Goal: Transaction & Acquisition: Download file/media

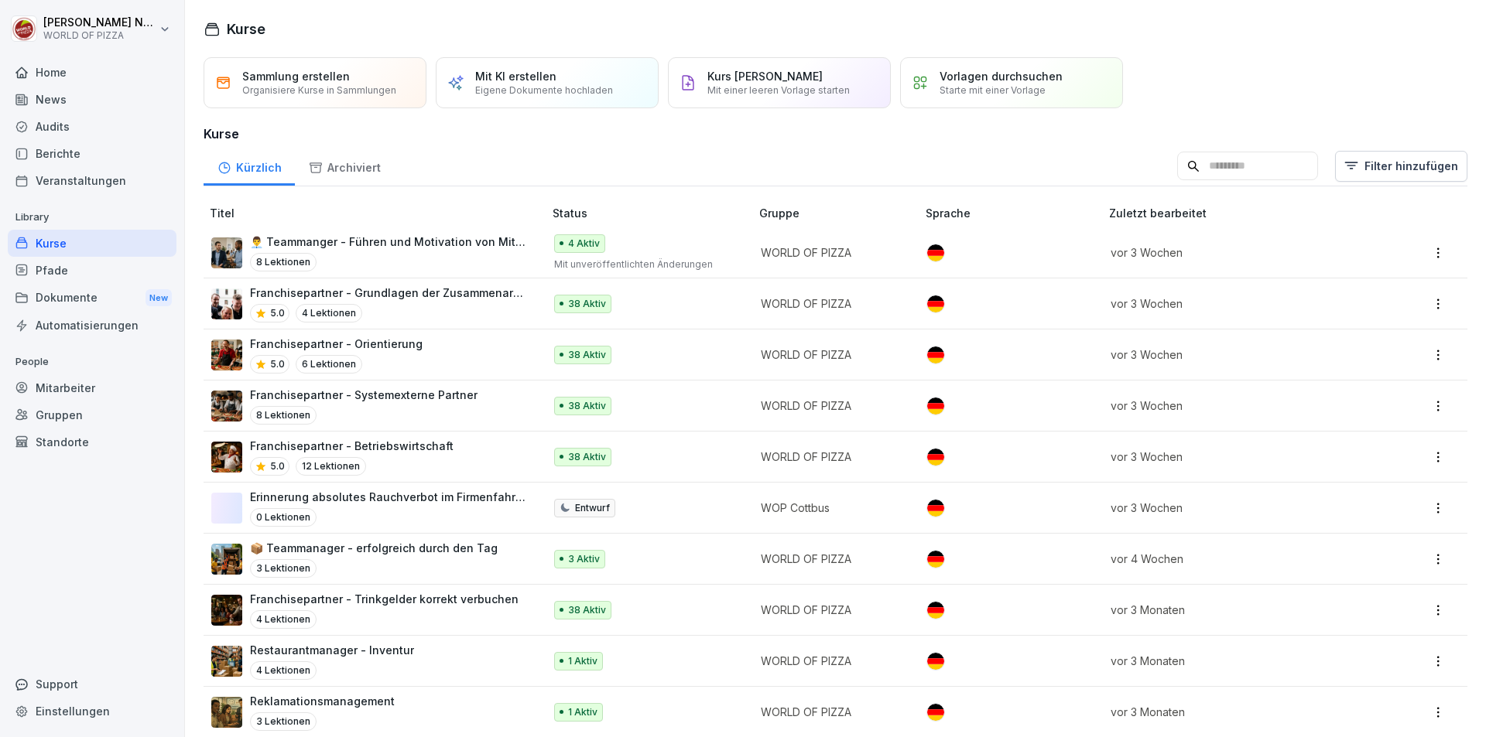
click at [74, 394] on div "Mitarbeiter" at bounding box center [92, 387] width 169 height 27
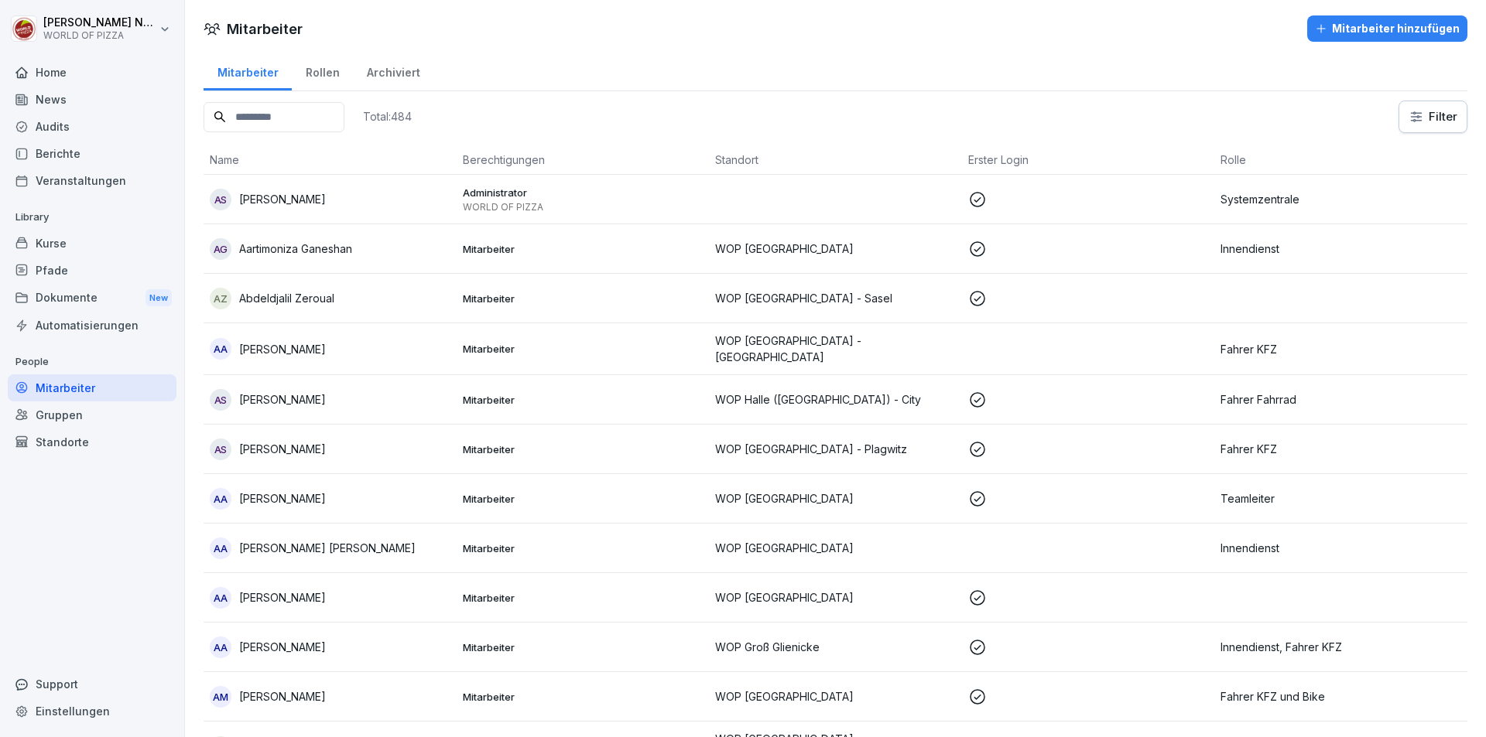
click at [59, 289] on div "Dokumente New" at bounding box center [92, 298] width 169 height 29
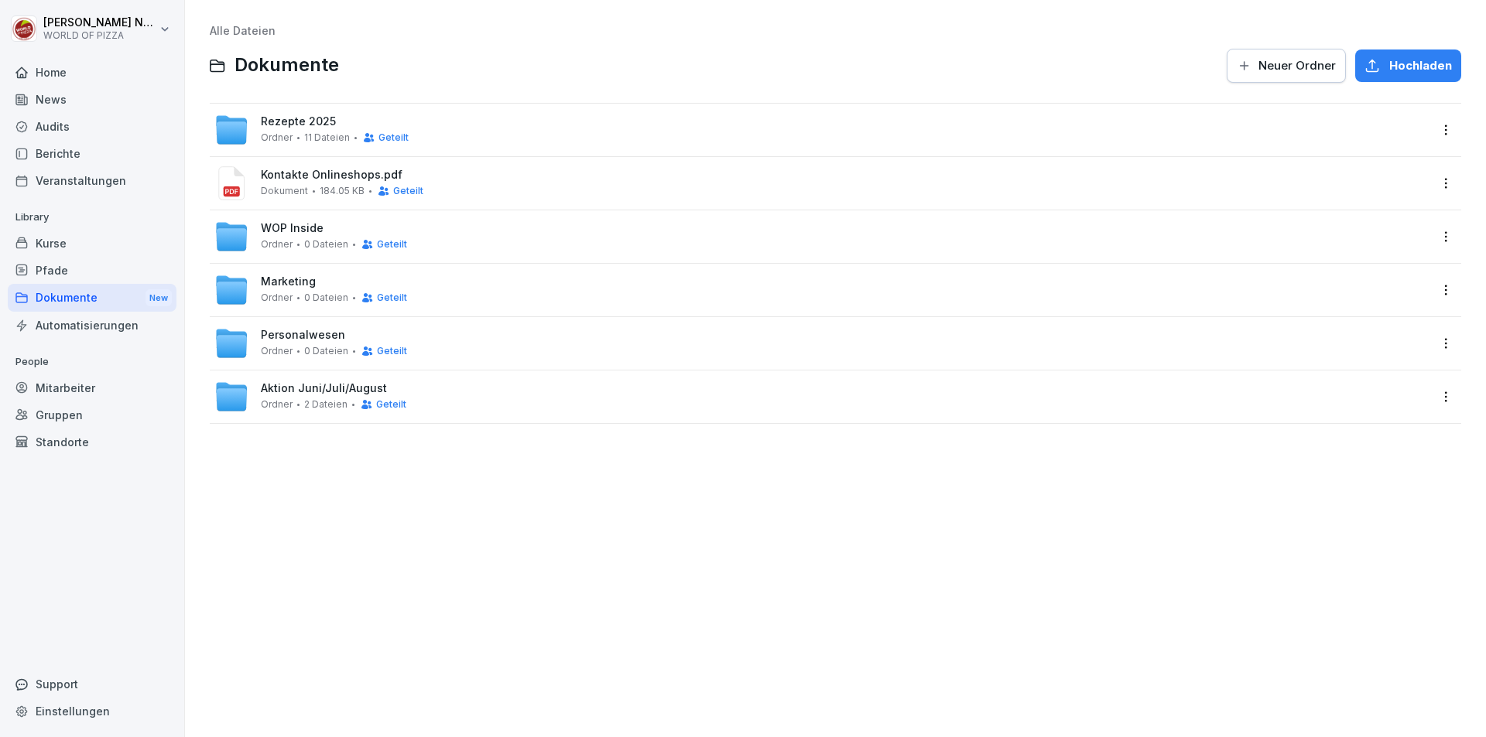
click at [299, 285] on span "Marketing" at bounding box center [288, 281] width 55 height 13
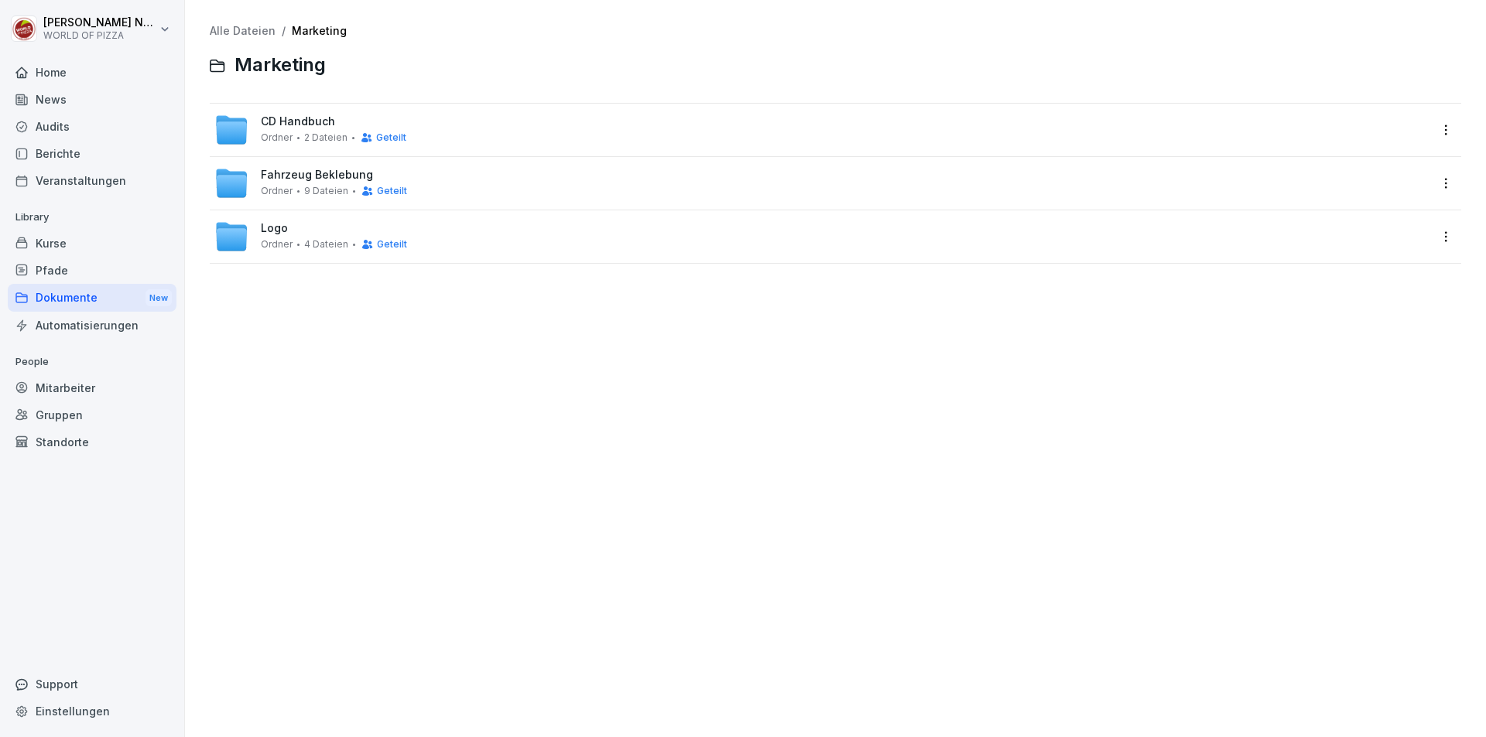
click at [98, 303] on div "Dokumente New" at bounding box center [92, 298] width 169 height 29
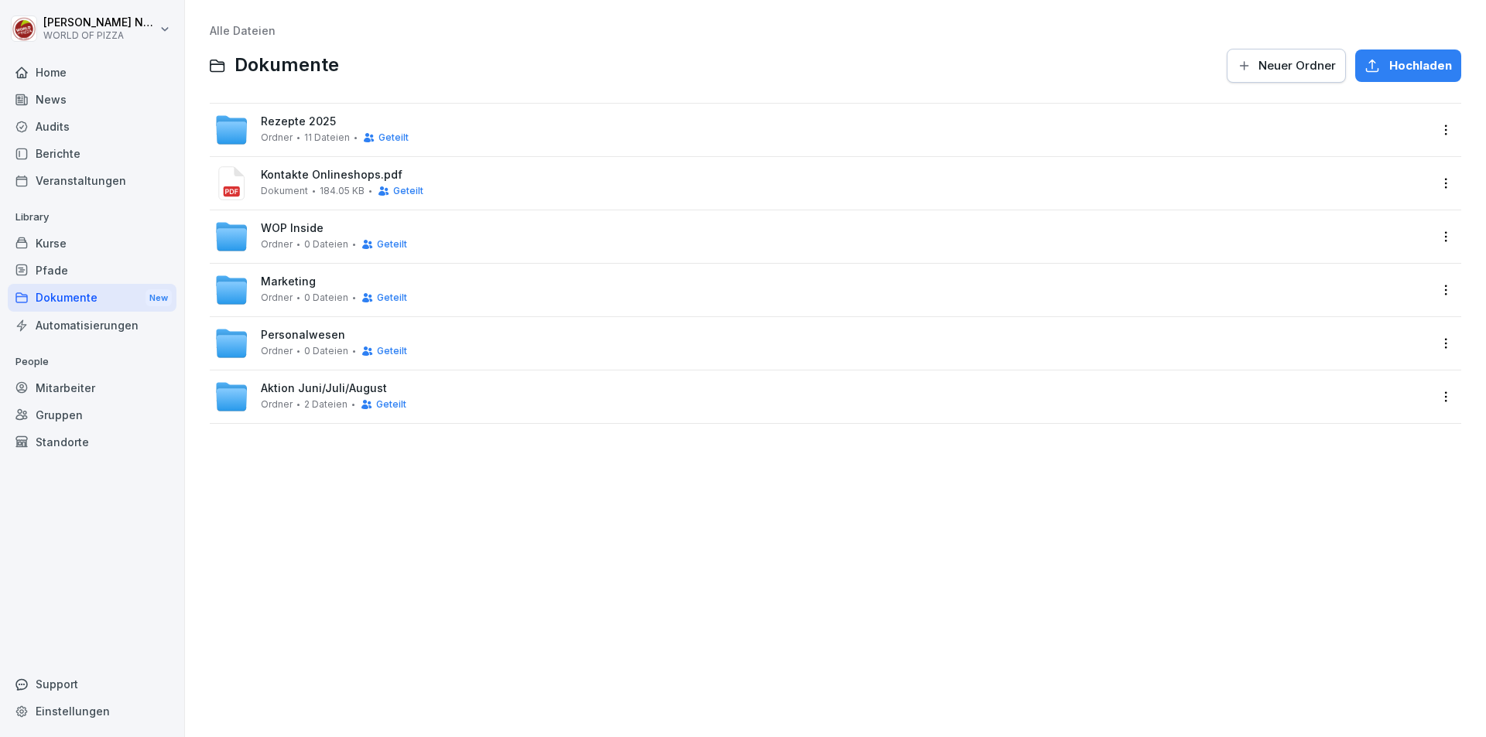
click at [312, 394] on span "Aktion Juni/Juli/August" at bounding box center [324, 388] width 126 height 13
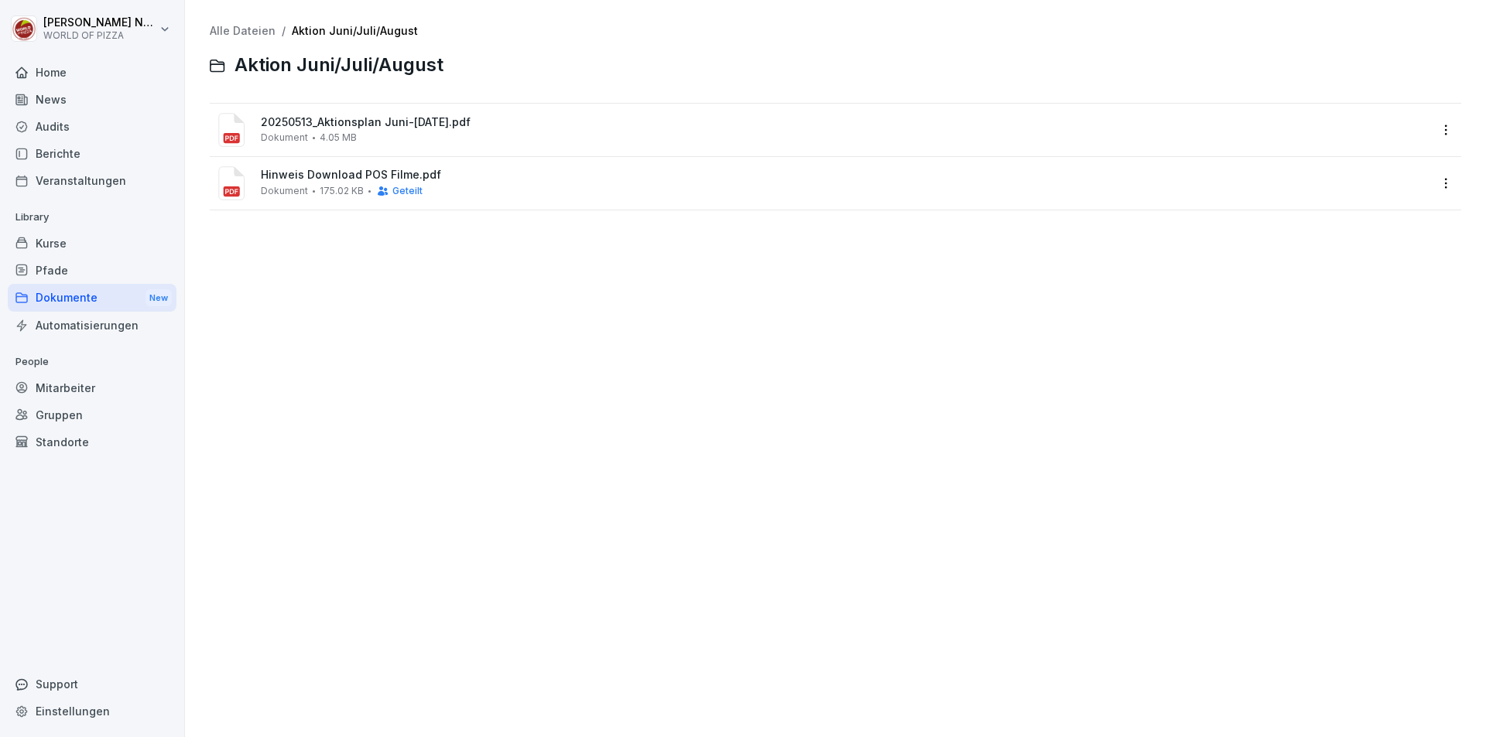
click at [342, 174] on span "Hinweis Download POS Filme.pdf" at bounding box center [845, 175] width 1168 height 13
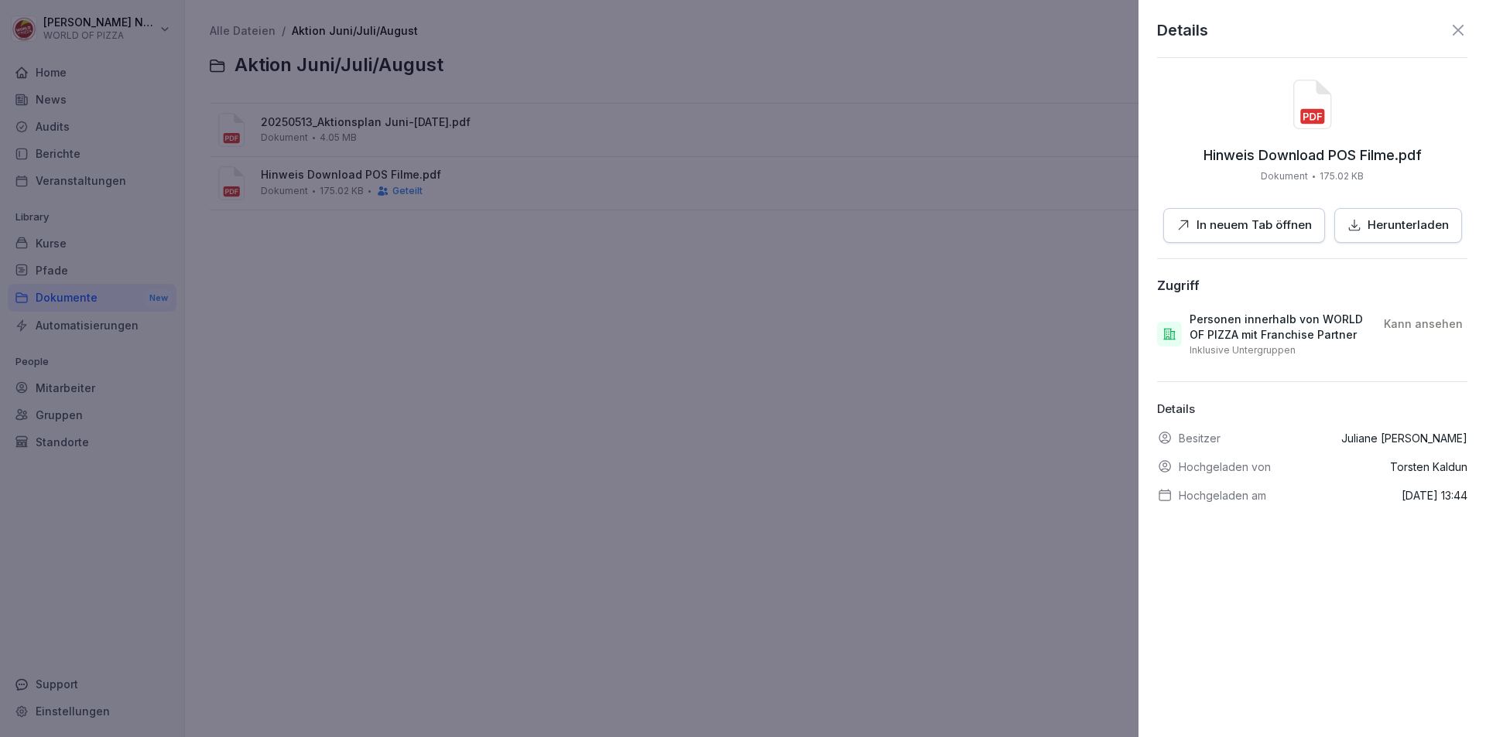
click at [1405, 226] on p "Herunterladen" at bounding box center [1407, 226] width 81 height 18
